Goal: Information Seeking & Learning: Learn about a topic

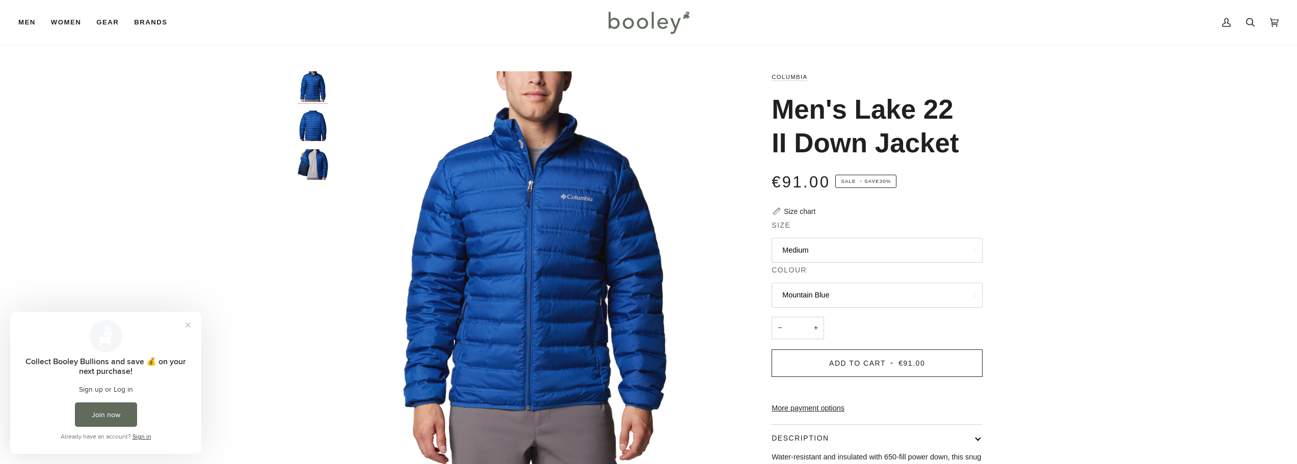
scroll to position [204, 0]
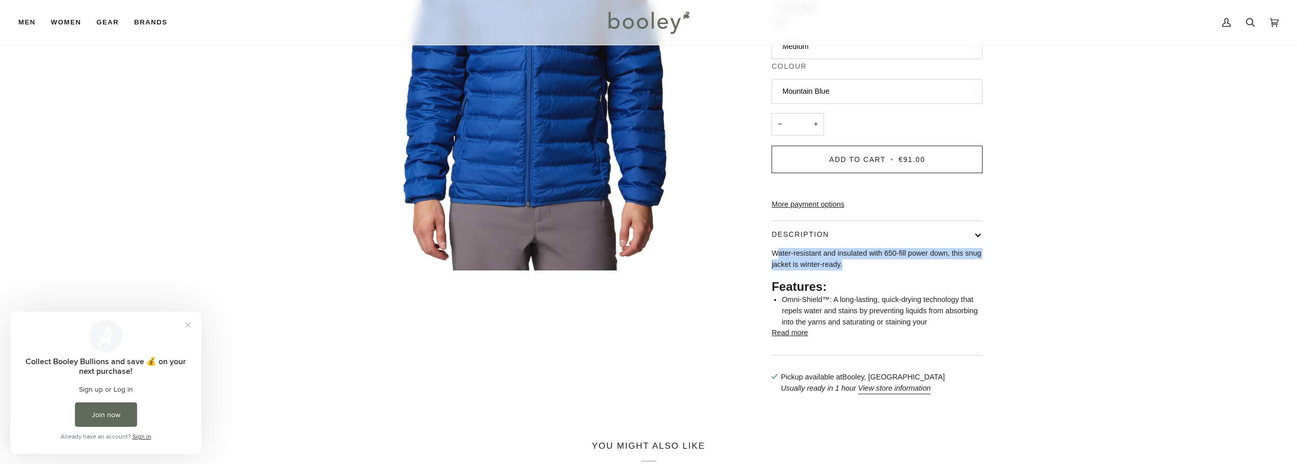
drag, startPoint x: 775, startPoint y: 266, endPoint x: 958, endPoint y: 278, distance: 183.8
click at [958, 270] on p "Water-resistant and insulated with 650-fill power down, this snug jacket is win…" at bounding box center [876, 259] width 211 height 22
click at [1062, 270] on div "Zoom Zoom Zoom" at bounding box center [648, 136] width 1297 height 536
click at [1062, 244] on div "Zoom Zoom Zoom" at bounding box center [648, 136] width 1297 height 536
click at [837, 270] on p "Water-resistant and insulated with 650-fill power down, this snug jacket is win…" at bounding box center [876, 259] width 211 height 22
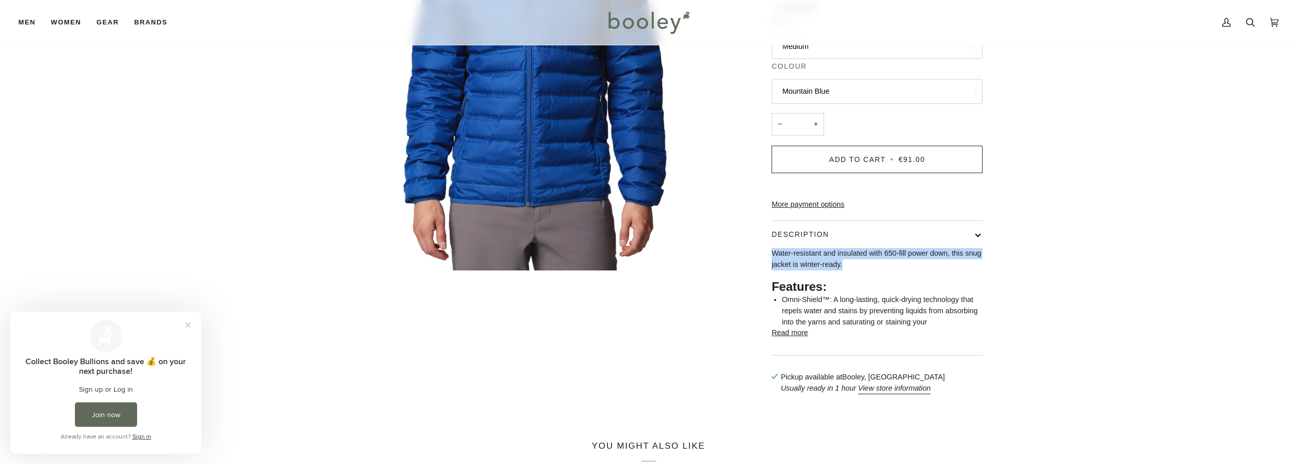
drag, startPoint x: 821, startPoint y: 282, endPoint x: 770, endPoint y: 274, distance: 51.2
click at [770, 274] on div "Columbia Men's Lake 22 II Down Jacket €91.00 Sale • Save 30% Size chart Size Me…" at bounding box center [867, 136] width 229 height 536
click at [892, 270] on p "Water-resistant and insulated with 650-fill power down, this snug jacket is win…" at bounding box center [876, 259] width 211 height 22
click at [1062, 247] on div "Zoom Zoom Zoom" at bounding box center [648, 136] width 1297 height 536
click at [636, 338] on div "Zoom Zoom Zoom" at bounding box center [649, 136] width 702 height 536
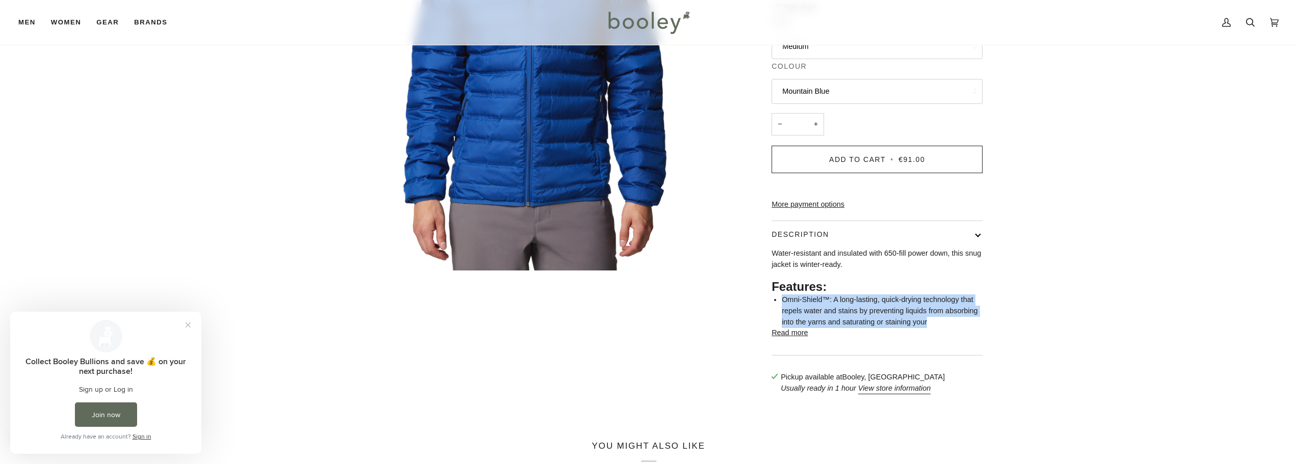
drag, startPoint x: 780, startPoint y: 316, endPoint x: 952, endPoint y: 336, distance: 172.8
click at [952, 328] on div "Water-resistant and insulated with 650-fill power down, this snug jacket is win…" at bounding box center [876, 287] width 211 height 79
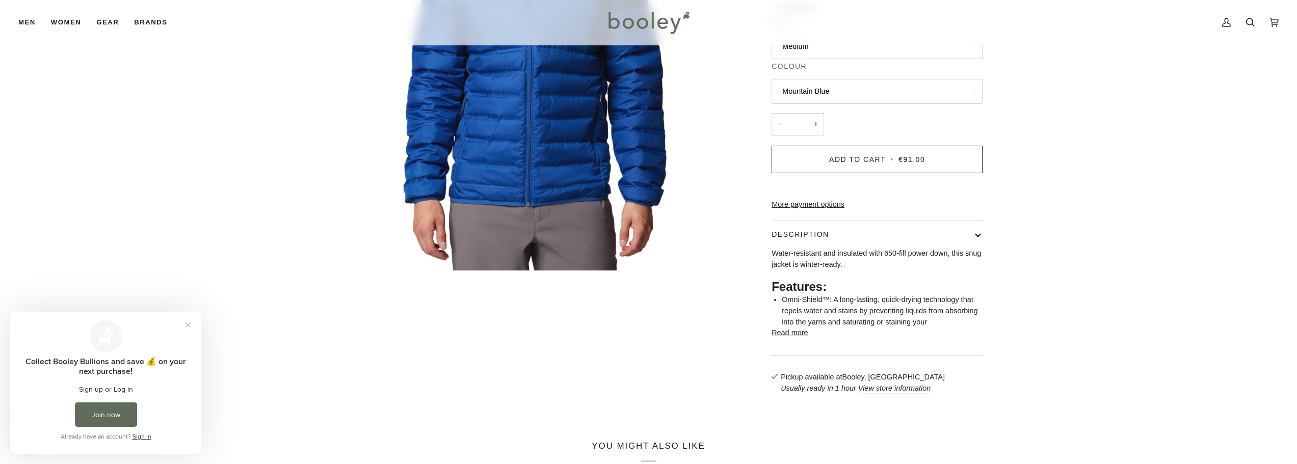
click at [1062, 305] on div "Zoom Zoom Zoom" at bounding box center [648, 136] width 1297 height 536
click at [1062, 314] on div "Zoom Zoom Zoom" at bounding box center [648, 136] width 1297 height 536
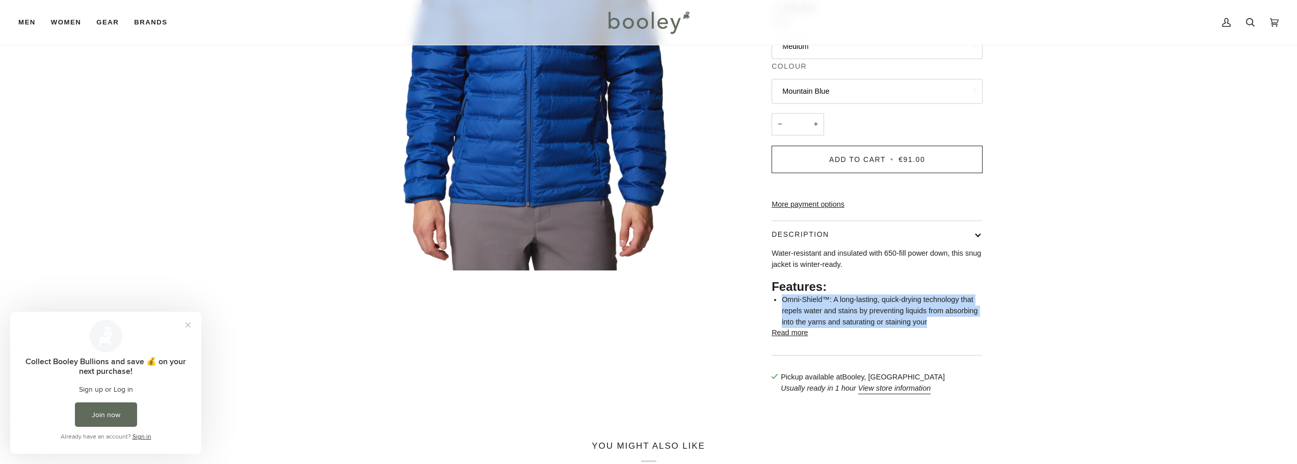
drag, startPoint x: 779, startPoint y: 316, endPoint x: 934, endPoint y: 336, distance: 156.7
click at [934, 328] on div "Water-resistant and insulated with 650-fill power down, this snug jacket is win…" at bounding box center [876, 287] width 211 height 79
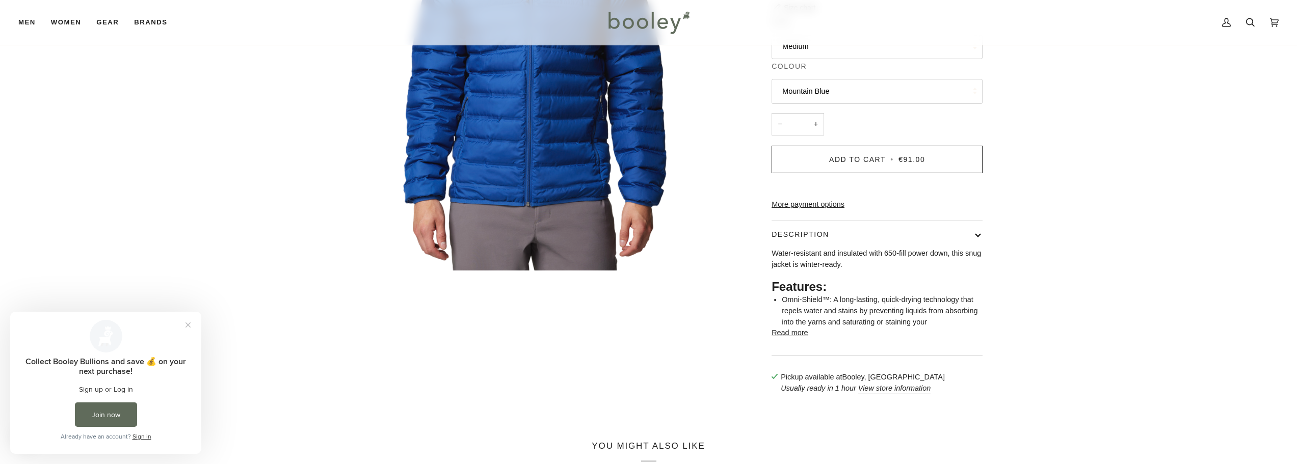
click at [1062, 238] on div "Zoom Zoom Zoom" at bounding box center [648, 136] width 1297 height 536
drag, startPoint x: 871, startPoint y: 326, endPoint x: 947, endPoint y: 335, distance: 77.0
click at [947, 328] on li "Omni-Shield™: A long-lasting, quick-drying technology that repels water and sta…" at bounding box center [882, 310] width 201 height 33
drag, startPoint x: 1092, startPoint y: 276, endPoint x: 1096, endPoint y: 280, distance: 5.4
click at [1062, 276] on div "Zoom Zoom Zoom" at bounding box center [648, 136] width 1297 height 536
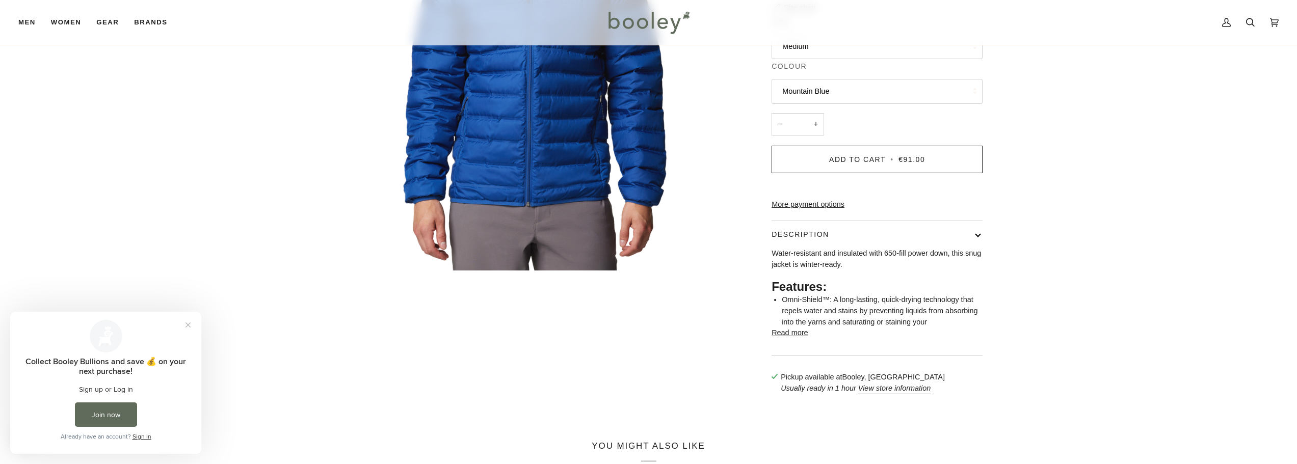
click at [1062, 253] on div "Zoom Zoom Zoom" at bounding box center [648, 136] width 1297 height 536
click at [846, 328] on li "Omni-Shield™: A long-lasting, quick-drying technology that repels water and sta…" at bounding box center [882, 310] width 201 height 33
click at [1062, 228] on div "Zoom Zoom Zoom" at bounding box center [648, 136] width 1297 height 536
drag, startPoint x: 792, startPoint y: 349, endPoint x: 792, endPoint y: 356, distance: 6.6
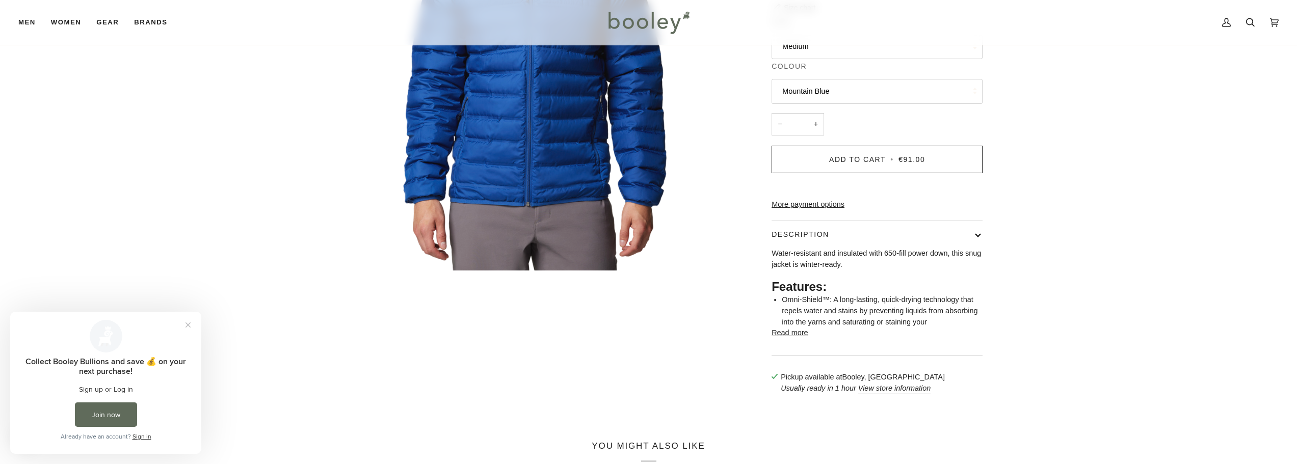
click at [792, 339] on button "Read more" at bounding box center [789, 333] width 36 height 11
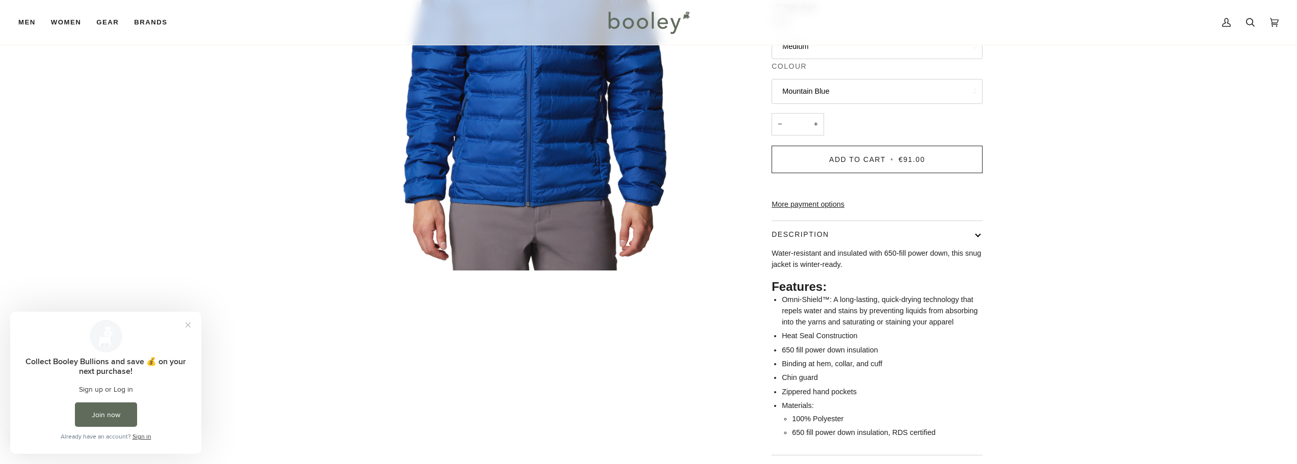
click at [1062, 278] on div "Zoom Zoom Zoom" at bounding box center [648, 186] width 1297 height 636
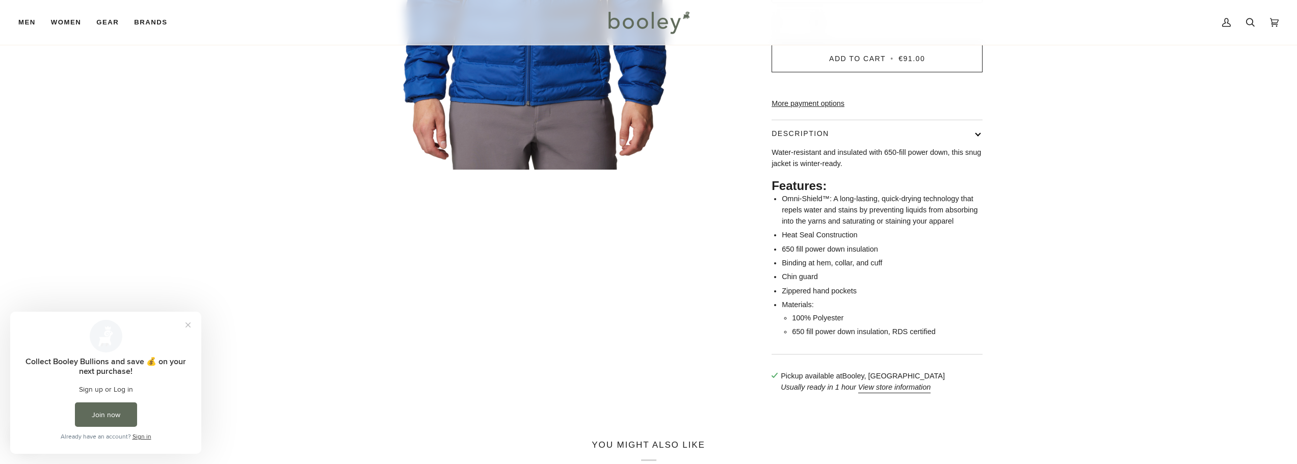
scroll to position [306, 0]
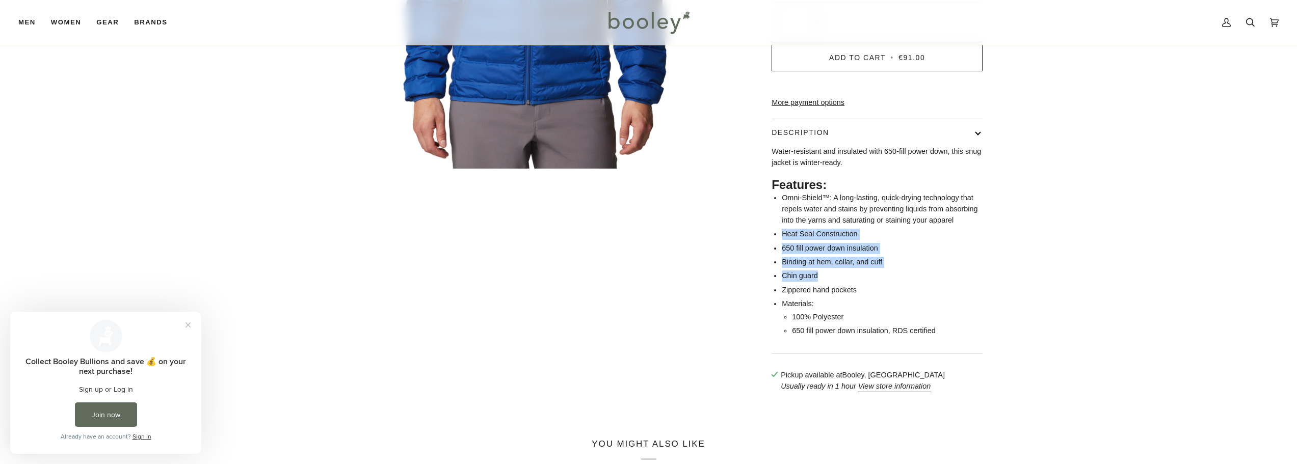
drag, startPoint x: 783, startPoint y: 247, endPoint x: 904, endPoint y: 297, distance: 130.7
click at [904, 297] on ul "Omni-Shield™: A long-lasting, quick-drying technology that repels water and sta…" at bounding box center [882, 265] width 201 height 144
click at [1062, 181] on div "Zoom Zoom Zoom" at bounding box center [648, 84] width 1297 height 636
click at [1062, 199] on div "Zoom Zoom Zoom" at bounding box center [648, 84] width 1297 height 636
drag, startPoint x: 782, startPoint y: 291, endPoint x: 856, endPoint y: 292, distance: 74.4
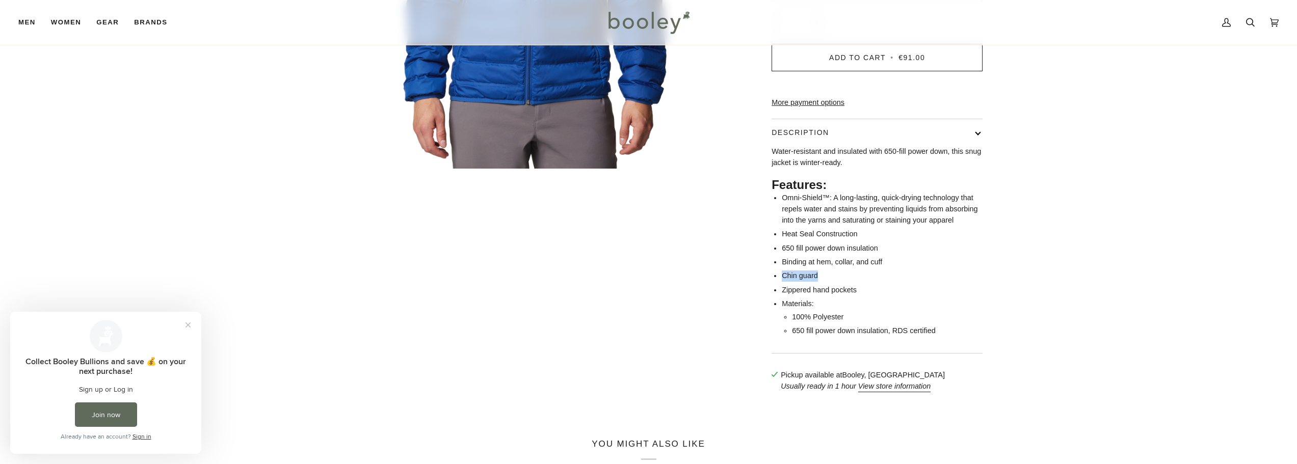
click at [856, 282] on li "Chin guard" at bounding box center [882, 276] width 201 height 11
click at [1062, 283] on div "Zoom Zoom Zoom" at bounding box center [648, 84] width 1297 height 636
click at [799, 296] on li "Zippered hand pockets" at bounding box center [882, 290] width 201 height 11
drag, startPoint x: 782, startPoint y: 319, endPoint x: 885, endPoint y: 319, distance: 102.9
click at [885, 319] on li "Materials: 100% Polyester 650 fill power down insulation, RDS certified" at bounding box center [882, 318] width 201 height 38
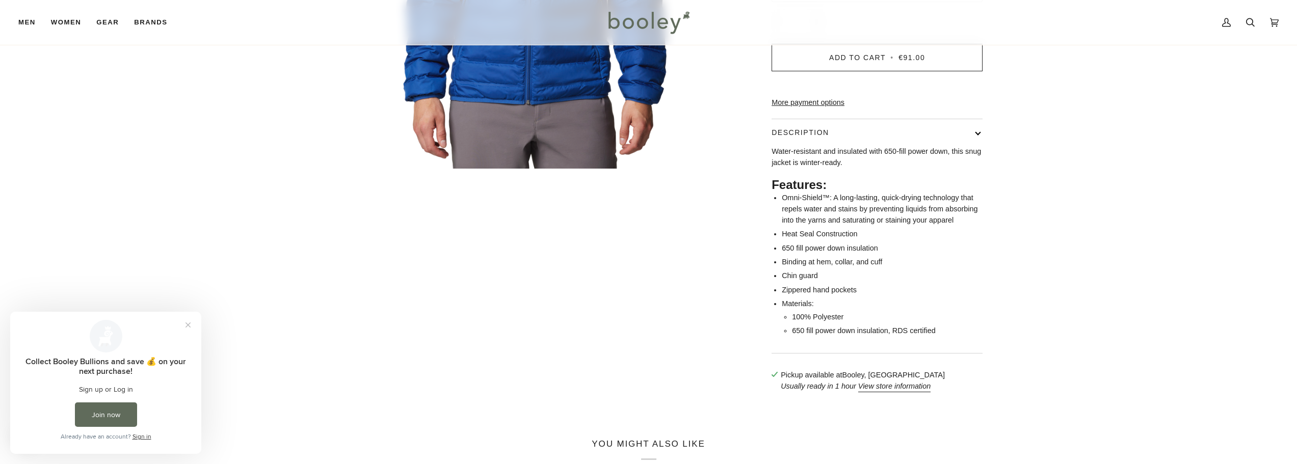
click at [1062, 295] on div "Zoom Zoom Zoom" at bounding box center [648, 84] width 1297 height 636
drag, startPoint x: 793, startPoint y: 335, endPoint x: 903, endPoint y: 334, distance: 110.6
click at [903, 323] on li "100% Polyester" at bounding box center [887, 317] width 191 height 11
click at [1062, 282] on div "Zoom Zoom Zoom" at bounding box center [648, 84] width 1297 height 636
drag, startPoint x: 793, startPoint y: 346, endPoint x: 956, endPoint y: 350, distance: 163.1
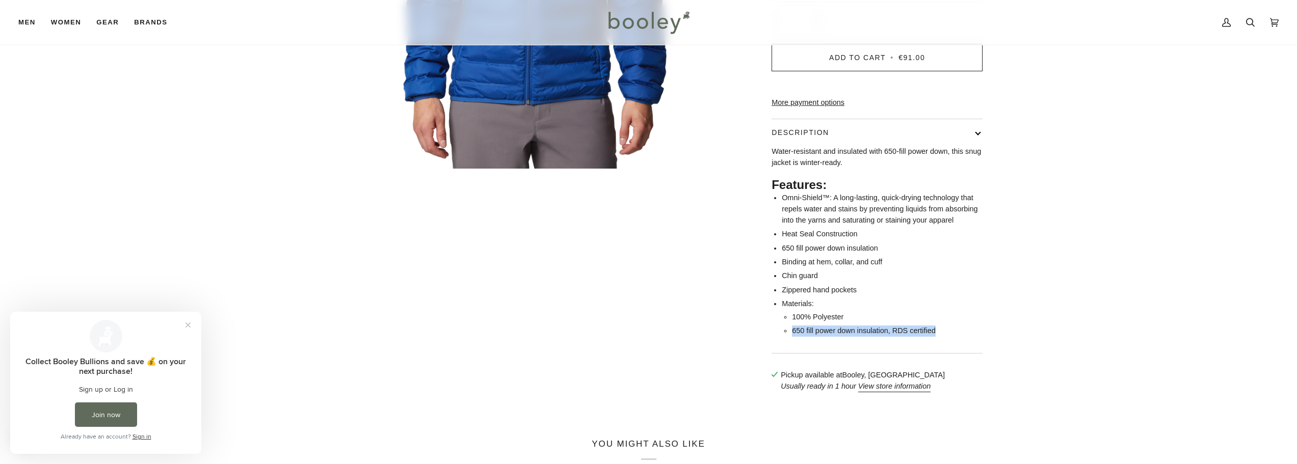
click at [956, 337] on li "650 fill power down insulation, RDS certified" at bounding box center [887, 331] width 191 height 11
click at [1062, 256] on div "Zoom Zoom Zoom" at bounding box center [648, 84] width 1297 height 636
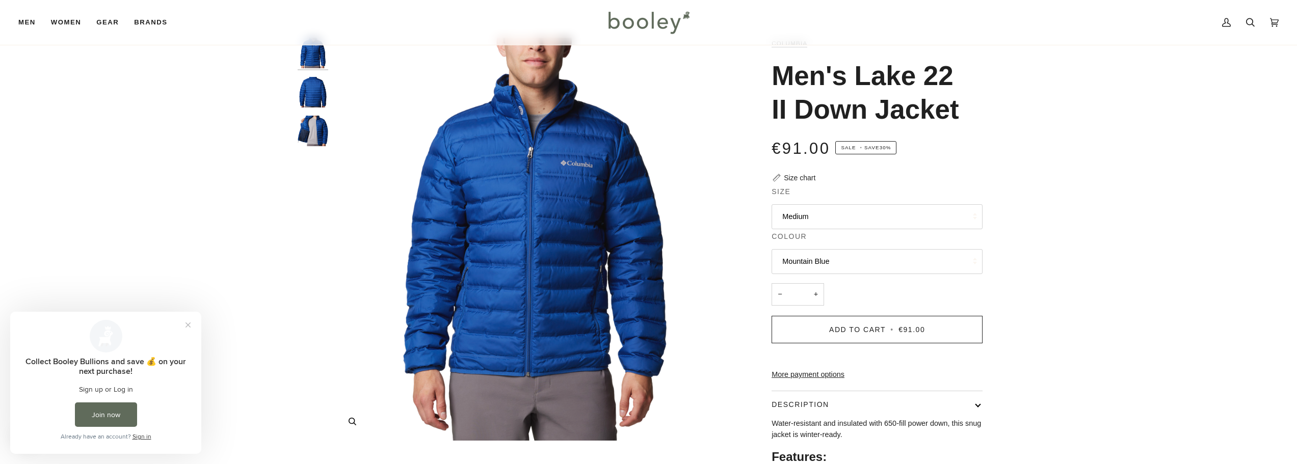
scroll to position [288, 0]
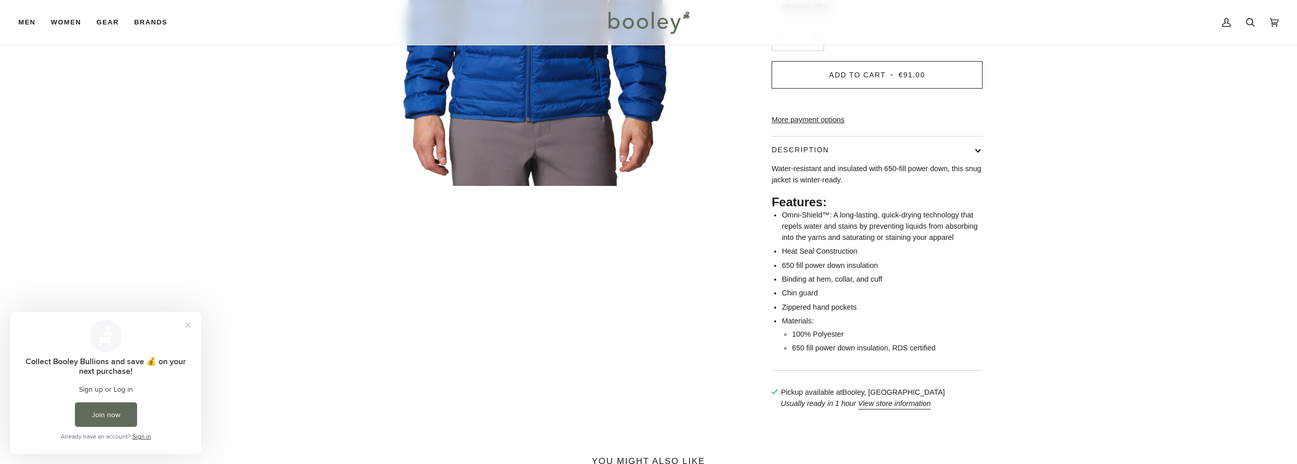
click at [977, 164] on button "Description" at bounding box center [876, 150] width 211 height 27
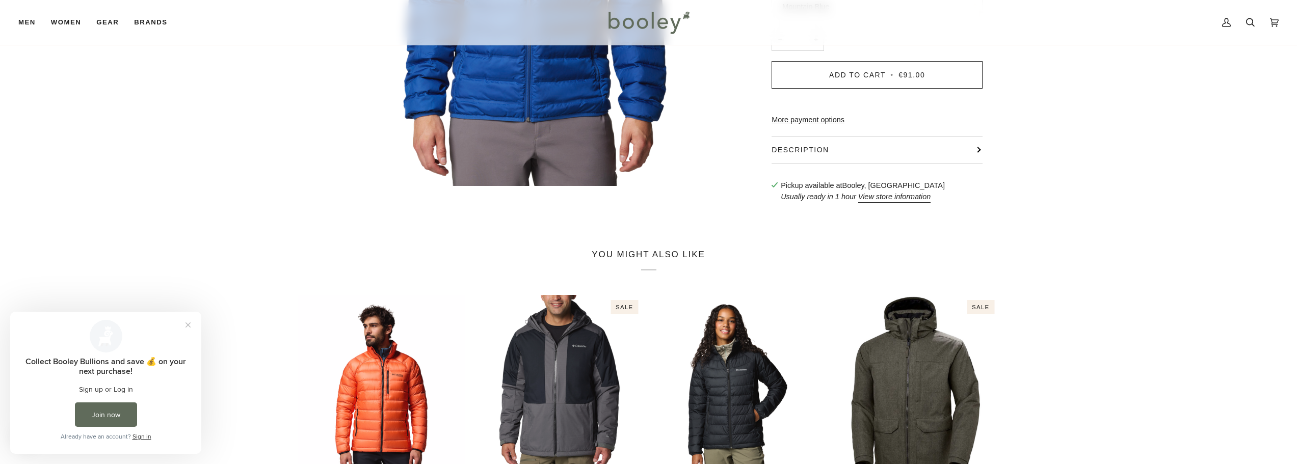
click at [977, 164] on button "Description" at bounding box center [876, 150] width 211 height 27
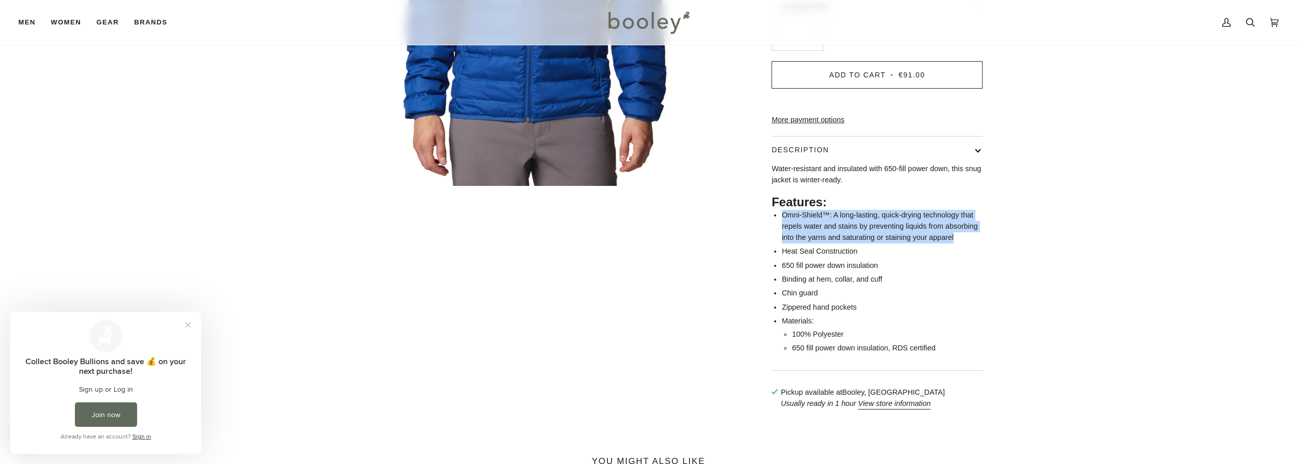
drag, startPoint x: 783, startPoint y: 231, endPoint x: 965, endPoint y: 250, distance: 183.4
click at [965, 243] on li "Omni-Shield™: A long-lasting, quick-drying technology that repels water and sta…" at bounding box center [882, 226] width 201 height 33
click at [982, 243] on li "Omni-Shield™: A long-lasting, quick-drying technology that repels water and sta…" at bounding box center [882, 226] width 201 height 33
click at [962, 243] on li "Omni-Shield™: A long-lasting, quick-drying technology that repels water and sta…" at bounding box center [882, 226] width 201 height 33
drag, startPoint x: 957, startPoint y: 255, endPoint x: 782, endPoint y: 228, distance: 177.9
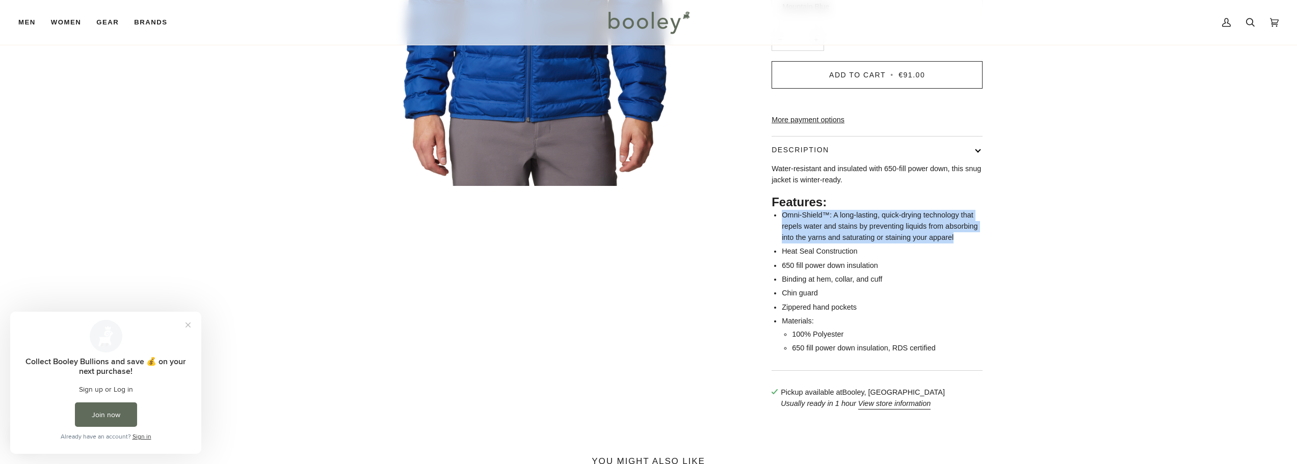
click at [782, 228] on li "Omni-Shield™: A long-lasting, quick-drying technology that repels water and sta…" at bounding box center [882, 226] width 201 height 33
click at [912, 243] on li "Omni-Shield™: A long-lasting, quick-drying technology that repels water and sta…" at bounding box center [882, 226] width 201 height 33
drag, startPoint x: 853, startPoint y: 247, endPoint x: 960, endPoint y: 254, distance: 106.7
click at [960, 243] on li "Omni-Shield™: A long-lasting, quick-drying technology that repels water and sta…" at bounding box center [882, 226] width 201 height 33
click at [990, 260] on div "Columbia Men's Lake 22 II Down Jacket €91.00 Sale • Save 30% Size chart Size Me…" at bounding box center [867, 101] width 263 height 636
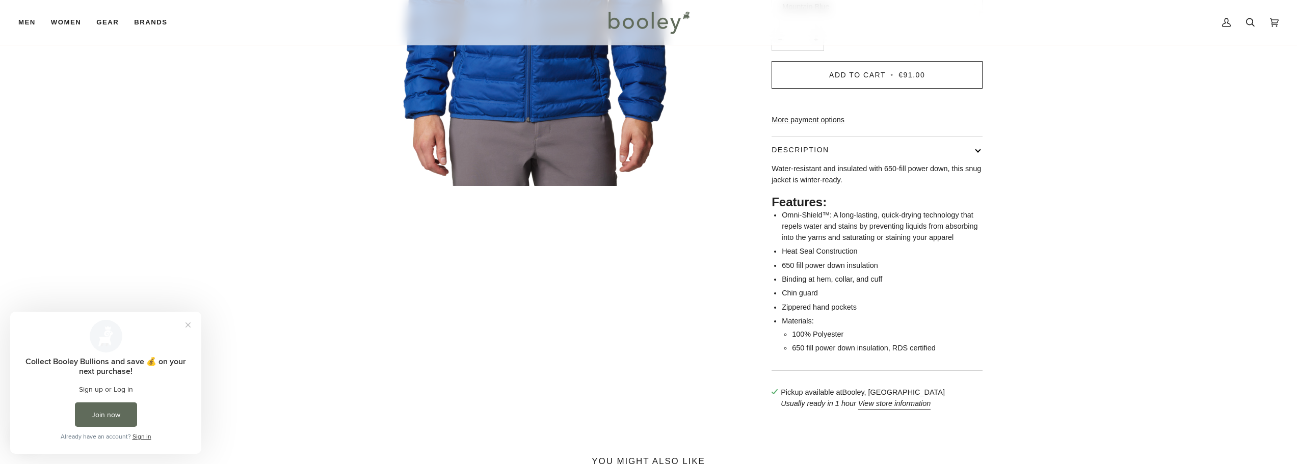
click at [950, 260] on ul "Omni-Shield™: A long-lasting, quick-drying technology that repels water and sta…" at bounding box center [882, 282] width 201 height 144
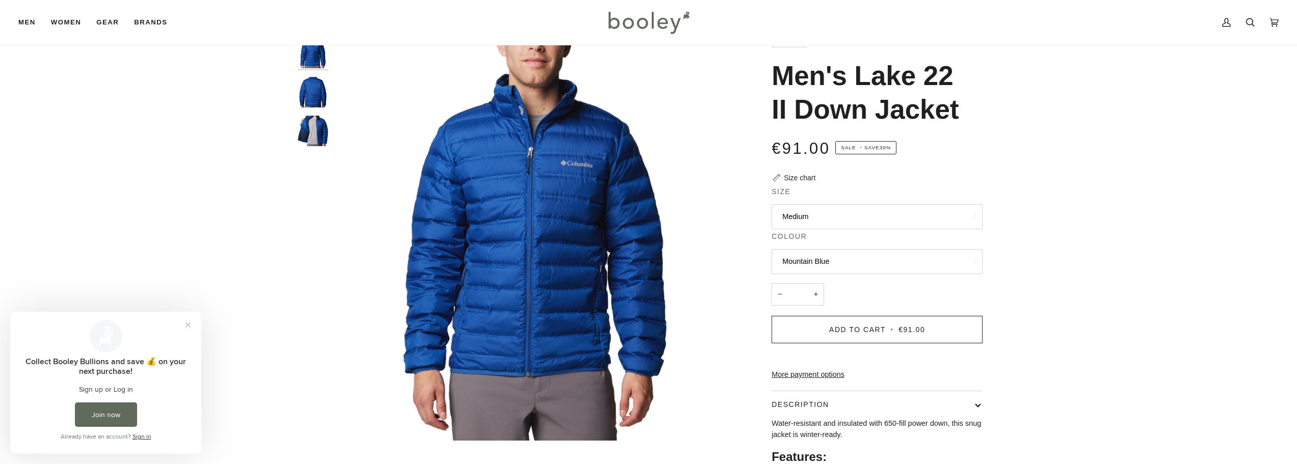
scroll to position [0, 0]
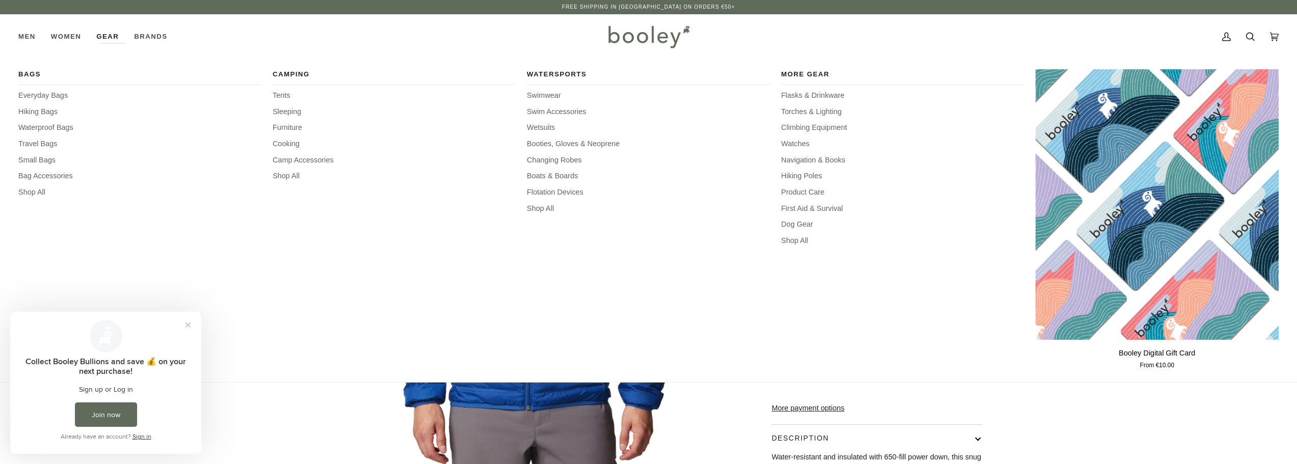
drag, startPoint x: 0, startPoint y: 217, endPoint x: 19, endPoint y: 137, distance: 82.2
click at [0, 210] on div "Bags Everyday Bags Hiking Bags Waterproof Bags Travel Bags Small Bags Bag Acces…" at bounding box center [648, 220] width 1297 height 323
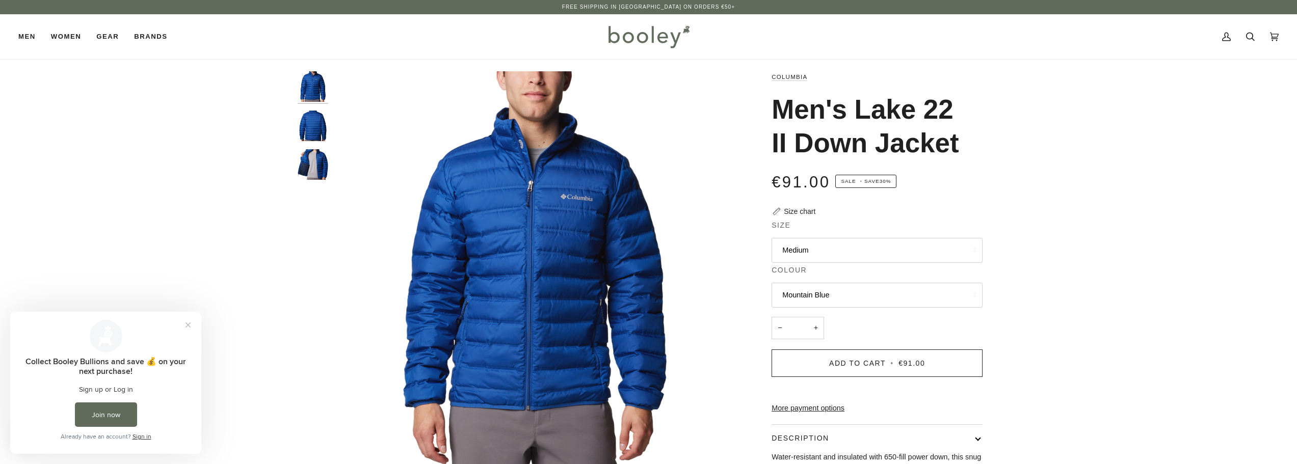
click at [256, 239] on div "Zoom Zoom Zoom" at bounding box center [648, 389] width 1297 height 636
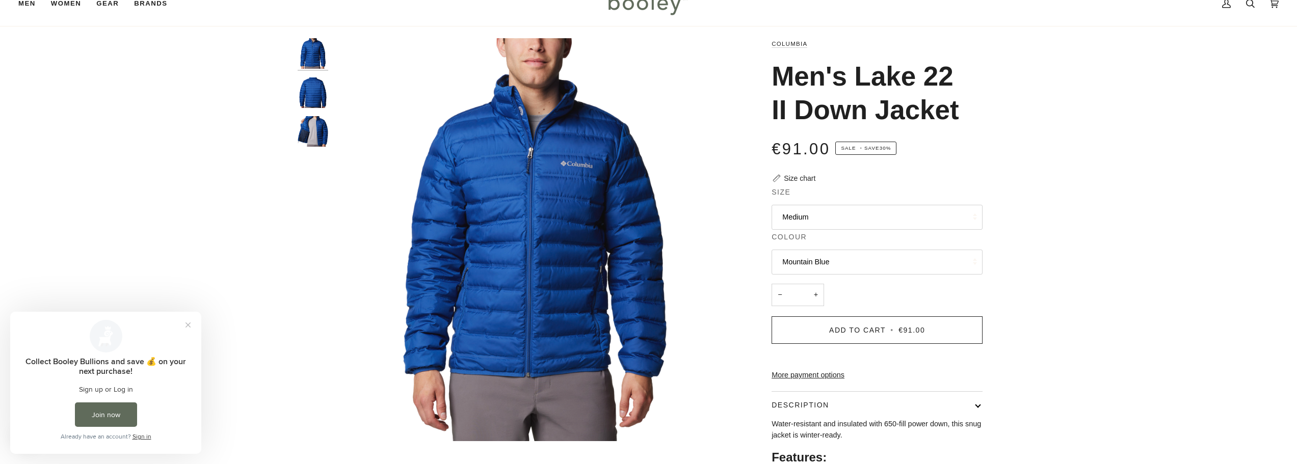
scroll to position [51, 0]
